Goal: Information Seeking & Learning: Learn about a topic

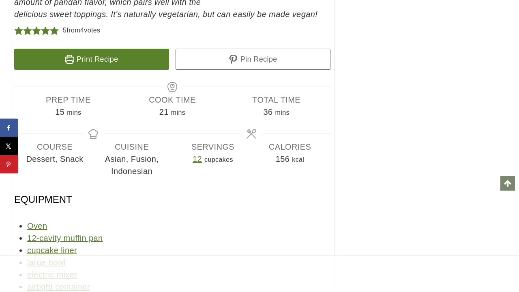
scroll to position [7045, 0]
